Goal: Information Seeking & Learning: Check status

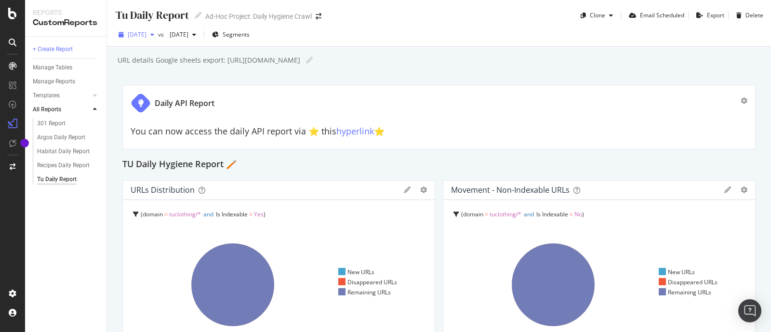
click at [146, 37] on span "[DATE]" at bounding box center [137, 34] width 19 height 8
click at [146, 33] on span "[DATE]" at bounding box center [137, 34] width 19 height 8
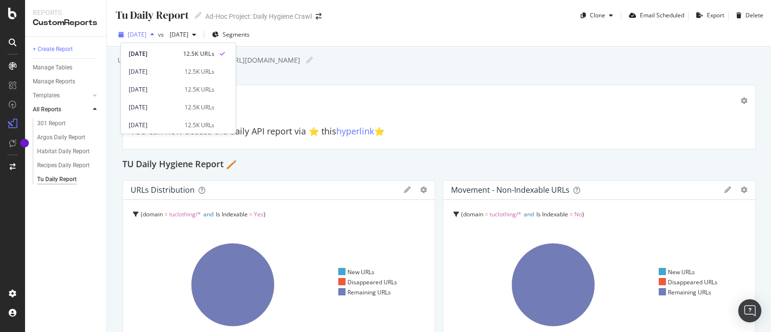
click at [146, 33] on span "[DATE]" at bounding box center [137, 34] width 19 height 8
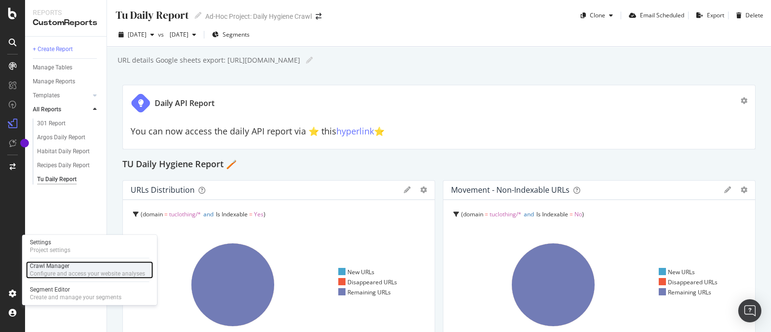
click at [48, 266] on div "Crawl Manager" at bounding box center [87, 266] width 115 height 8
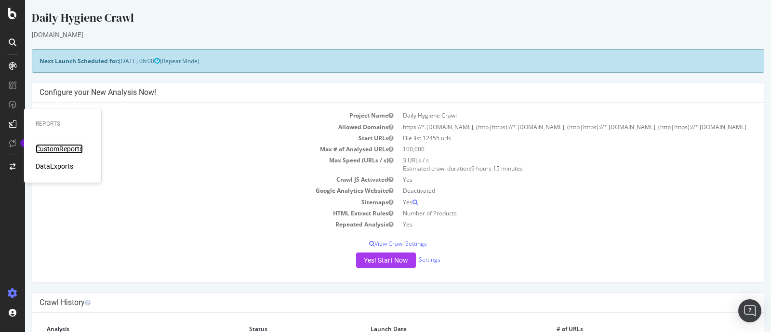
click at [54, 147] on div "CustomReports" at bounding box center [59, 149] width 47 height 10
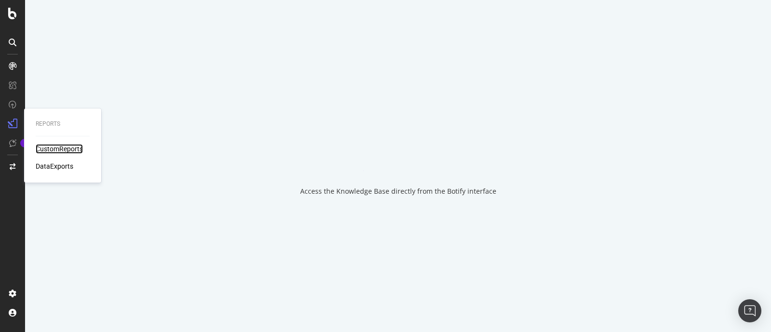
click at [54, 147] on div "CustomReports" at bounding box center [59, 149] width 47 height 10
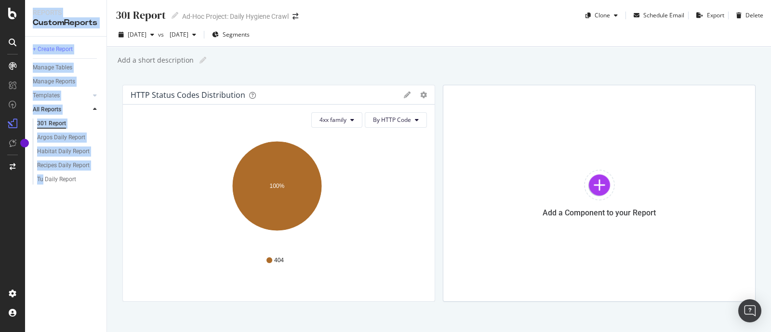
drag, startPoint x: 16, startPoint y: 230, endPoint x: 49, endPoint y: 213, distance: 36.6
click at [49, 213] on div "Reports CustomReports + Create Report Manage Tables Manage Reports Templates AI…" at bounding box center [385, 166] width 771 height 332
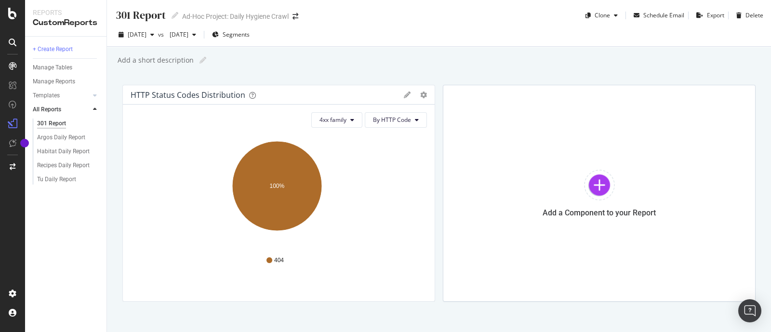
click at [84, 218] on div "+ Create Report Manage Tables Manage Reports Templates AI Bots in Search Busine…" at bounding box center [65, 184] width 81 height 295
click at [73, 136] on div "Argos Daily Report" at bounding box center [61, 137] width 48 height 10
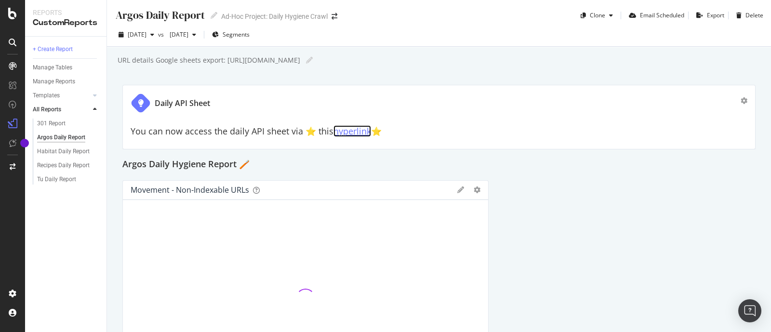
click at [340, 132] on link "hyperlink" at bounding box center [352, 131] width 38 height 12
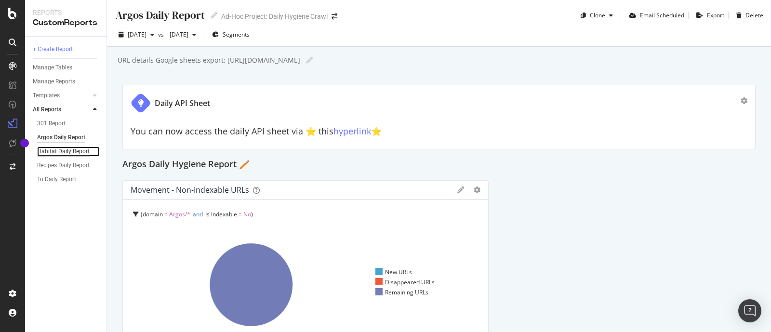
click at [70, 153] on div "Habitat Daily Report" at bounding box center [63, 151] width 52 height 10
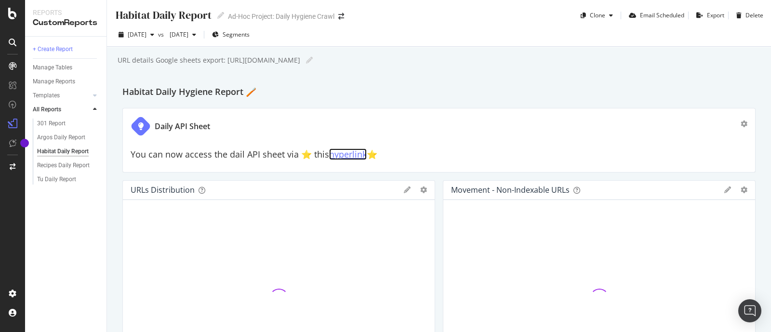
click at [340, 155] on link "hyperlink" at bounding box center [348, 154] width 38 height 12
click at [46, 175] on div "Tu Daily Report" at bounding box center [56, 179] width 39 height 10
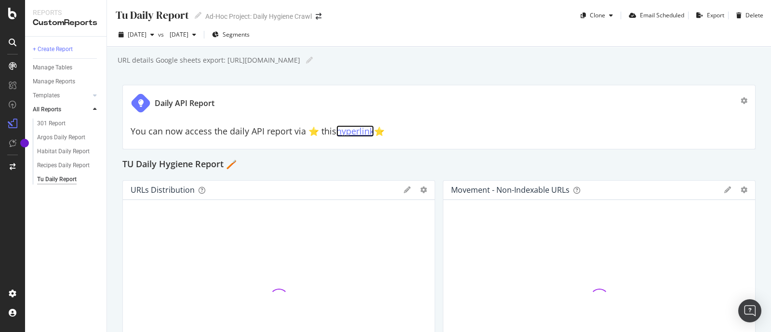
click at [351, 132] on link "hyperlink" at bounding box center [355, 131] width 38 height 12
